Goal: Task Accomplishment & Management: Manage account settings

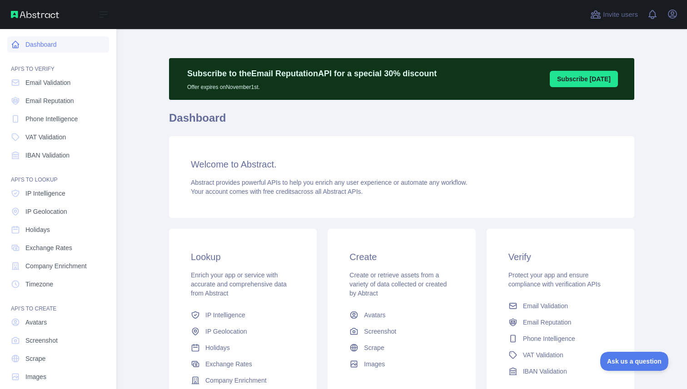
click at [57, 41] on link "Dashboard" at bounding box center [58, 44] width 102 height 16
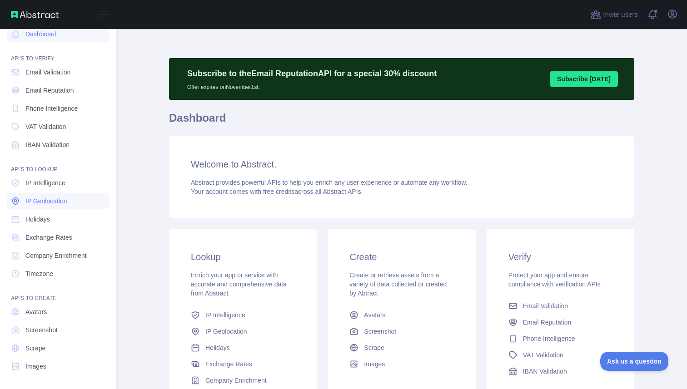
click at [69, 202] on link "IP Geolocation" at bounding box center [58, 201] width 102 height 16
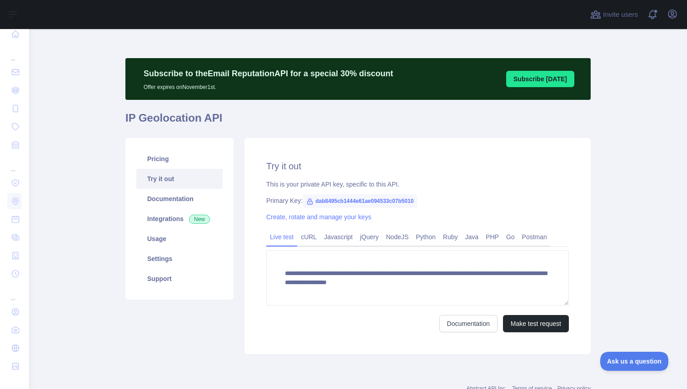
scroll to position [15, 0]
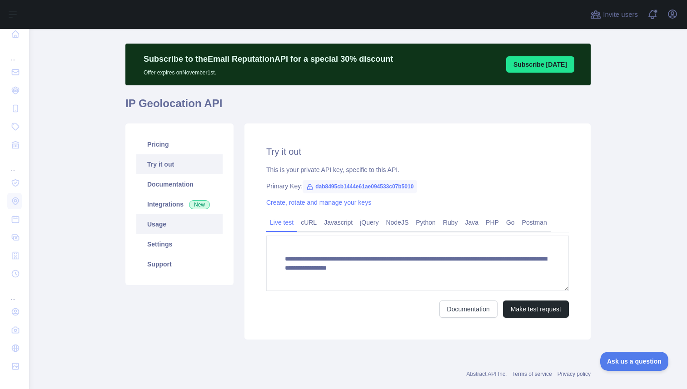
click at [182, 231] on link "Usage" at bounding box center [179, 224] width 86 height 20
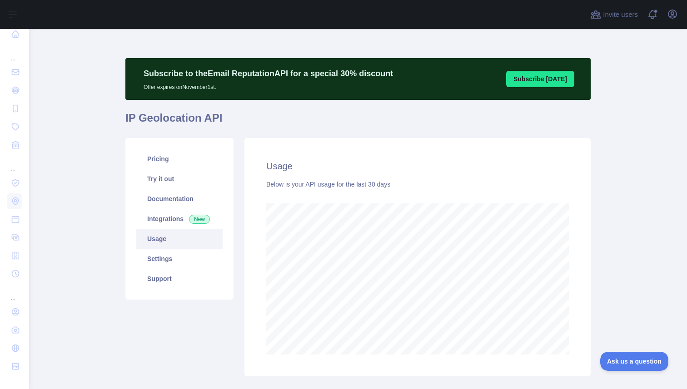
scroll to position [360, 658]
click at [189, 157] on link "Pricing" at bounding box center [179, 159] width 86 height 20
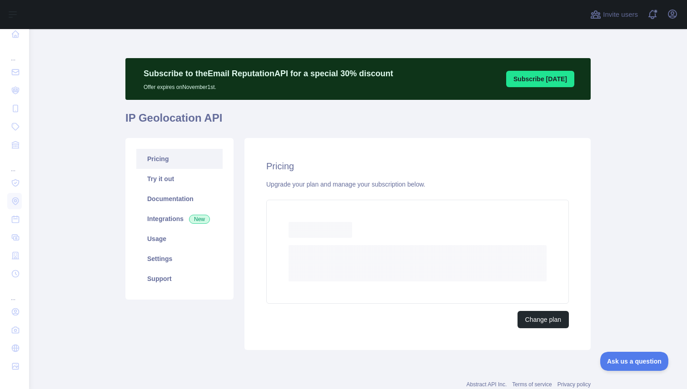
scroll to position [23, 0]
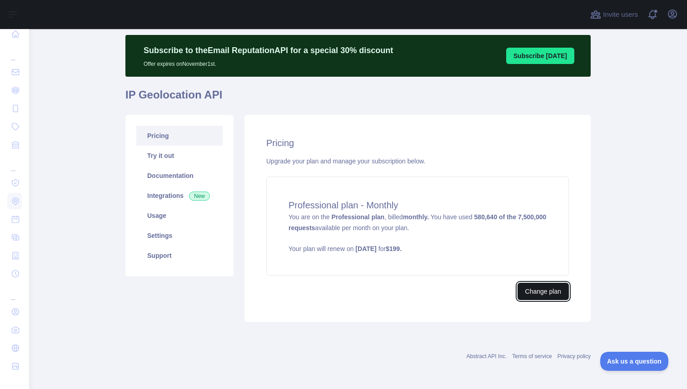
click at [528, 294] on button "Change plan" at bounding box center [542, 291] width 51 height 17
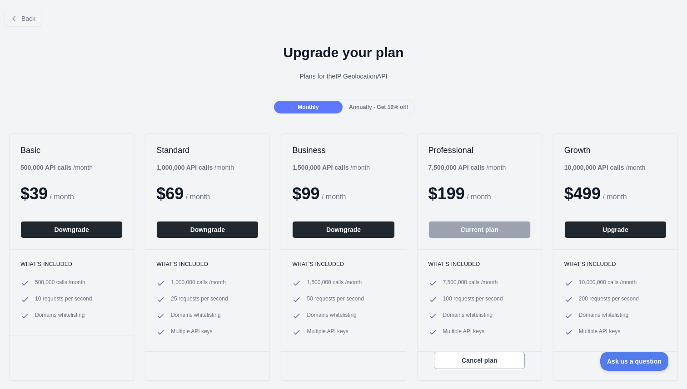
click at [369, 108] on span "Annually - Get 10% off!" at bounding box center [379, 107] width 60 height 6
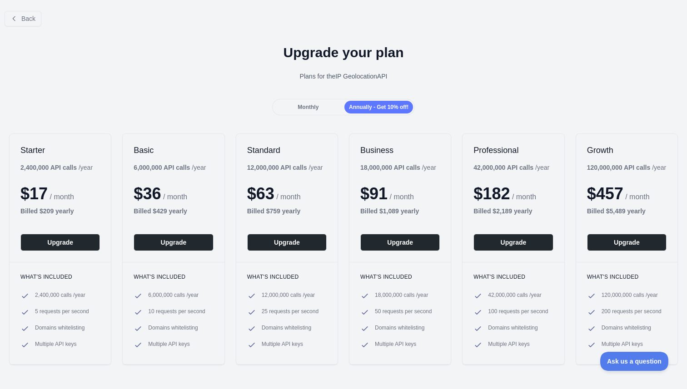
click at [322, 109] on div "Monthly" at bounding box center [308, 107] width 69 height 13
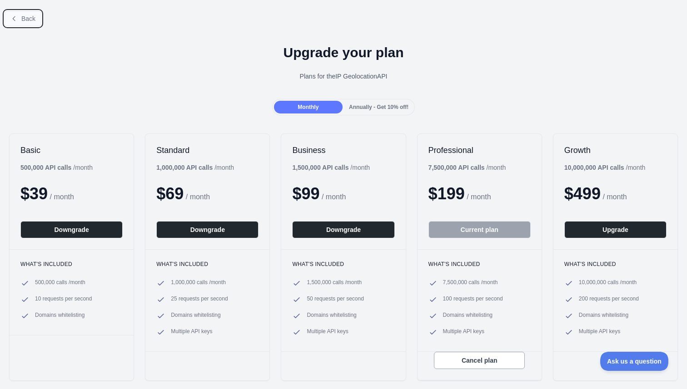
click at [28, 23] on button "Back" at bounding box center [23, 18] width 37 height 15
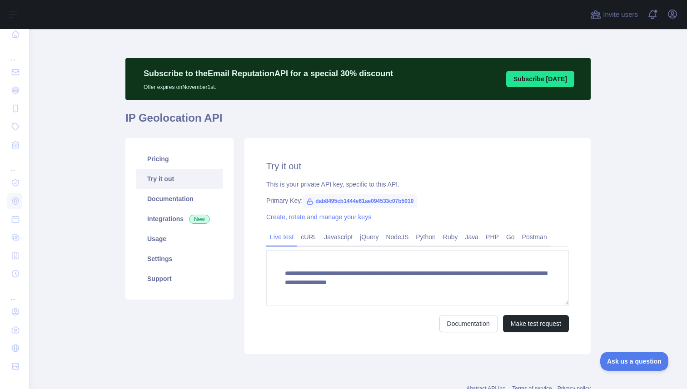
scroll to position [32, 0]
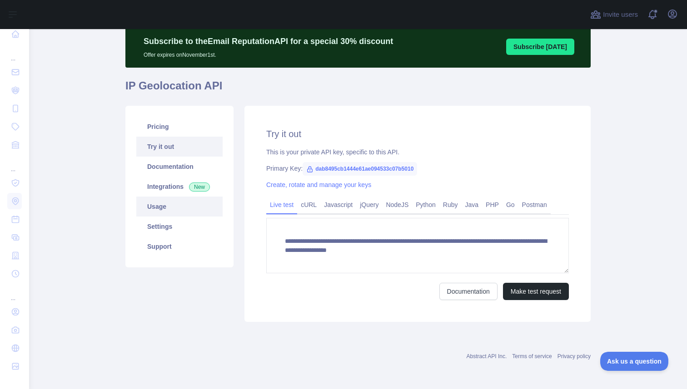
click at [161, 208] on link "Usage" at bounding box center [179, 207] width 86 height 20
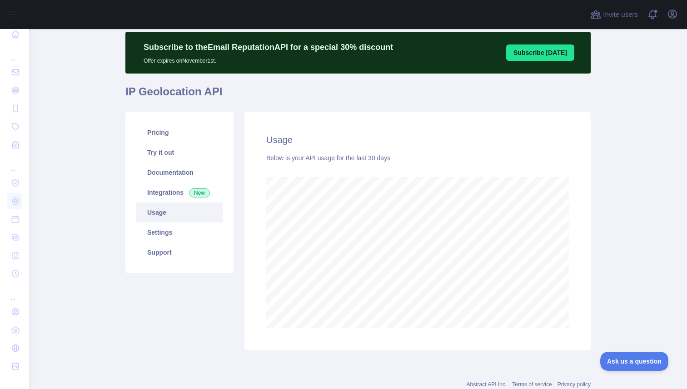
scroll to position [28, 0]
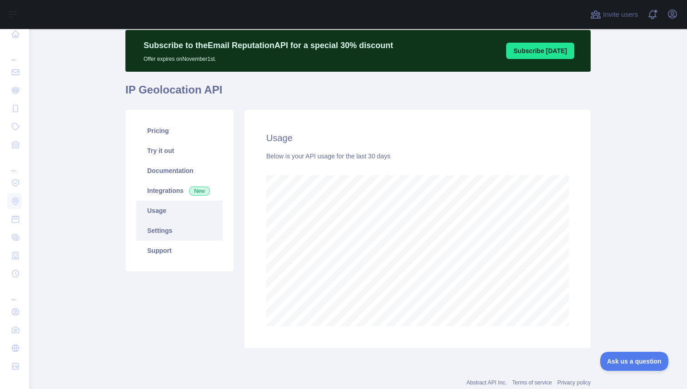
click at [180, 234] on link "Settings" at bounding box center [179, 231] width 86 height 20
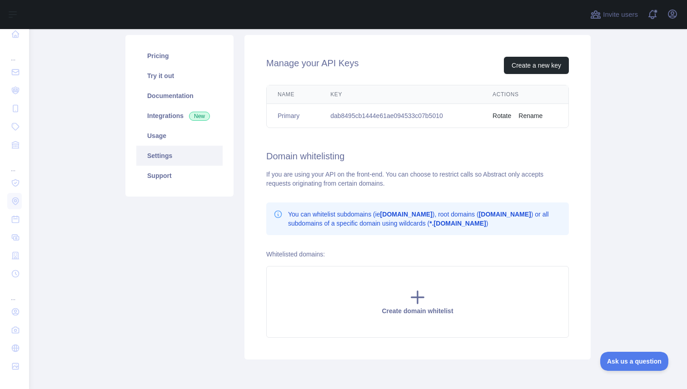
scroll to position [141, 0]
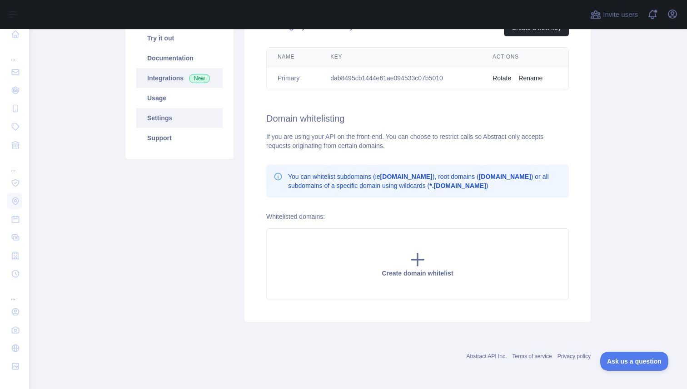
click at [177, 80] on link "Integrations New" at bounding box center [179, 78] width 86 height 20
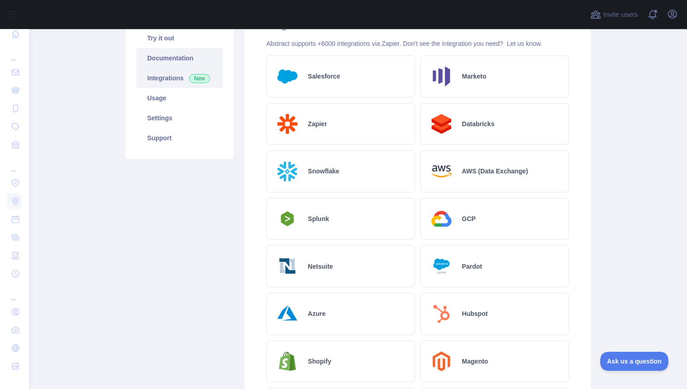
click at [173, 62] on link "Documentation" at bounding box center [179, 58] width 86 height 20
